Goal: Information Seeking & Learning: Learn about a topic

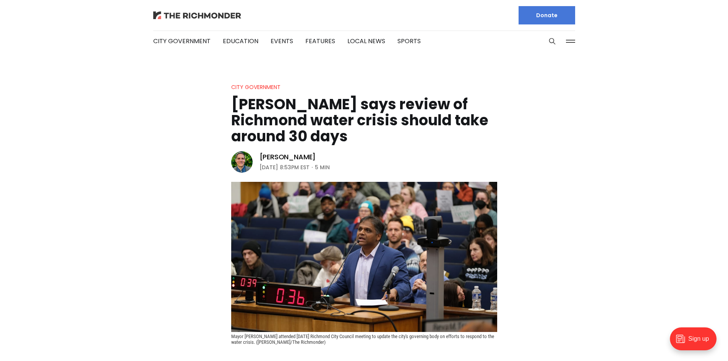
click at [180, 16] on img at bounding box center [197, 15] width 88 height 8
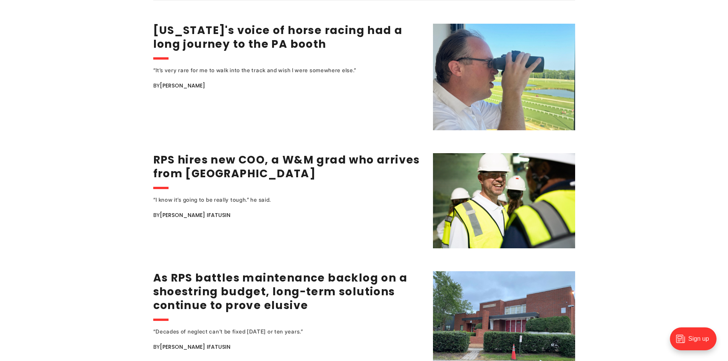
scroll to position [1071, 0]
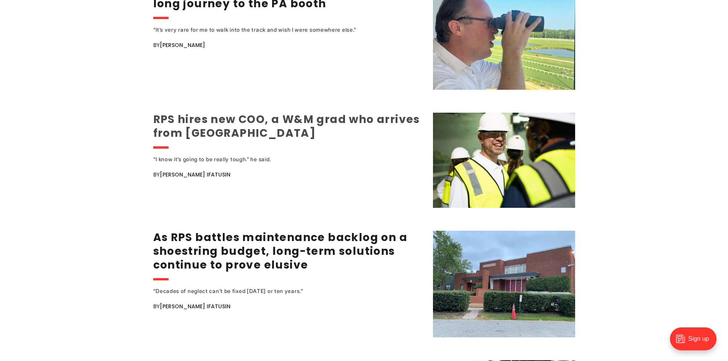
click at [197, 116] on link "RPS hires new COO, a W&M grad who arrives from [GEOGRAPHIC_DATA]" at bounding box center [286, 126] width 267 height 29
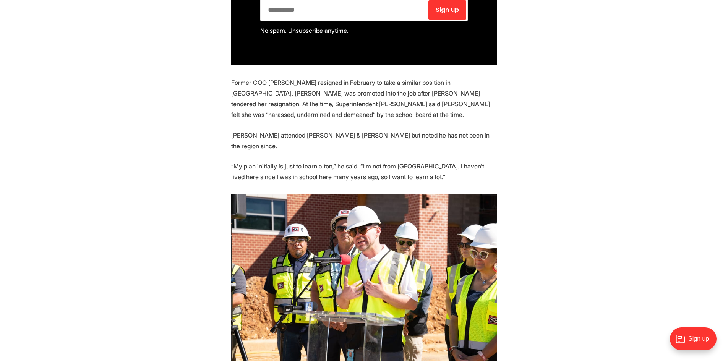
scroll to position [650, 0]
